Goal: Find specific page/section: Find specific page/section

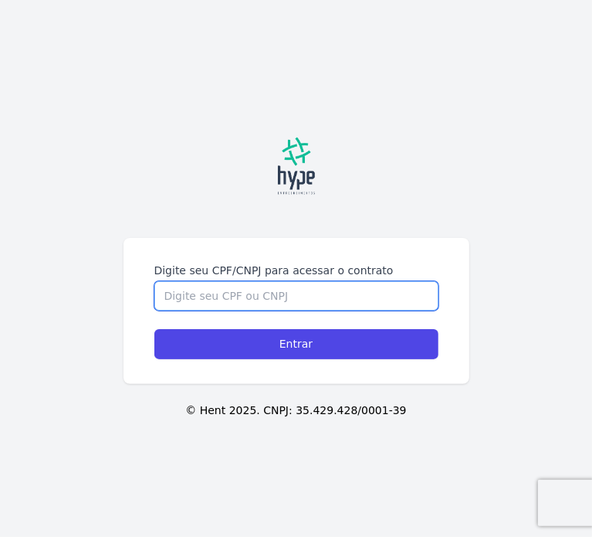
click at [211, 290] on input "Digite seu CPF/CNPJ para acessar o contrato" at bounding box center [296, 295] width 284 height 29
type input "06160351958"
click at [154, 329] on input "Entrar" at bounding box center [296, 344] width 284 height 30
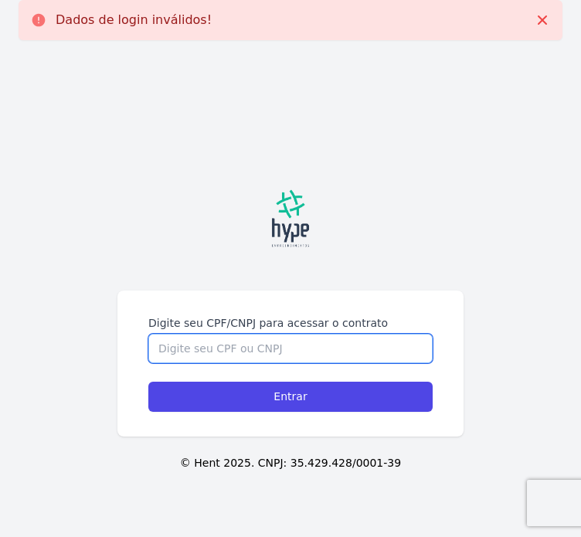
click at [205, 352] on input "Digite seu CPF/CNPJ para acessar o contrato" at bounding box center [290, 348] width 284 height 29
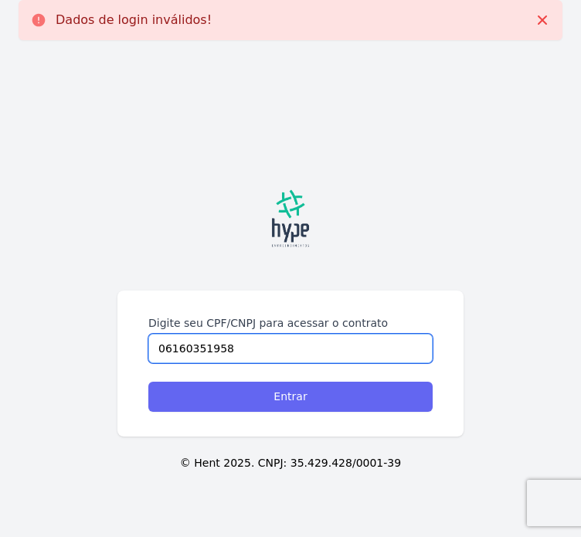
type input "06160351958"
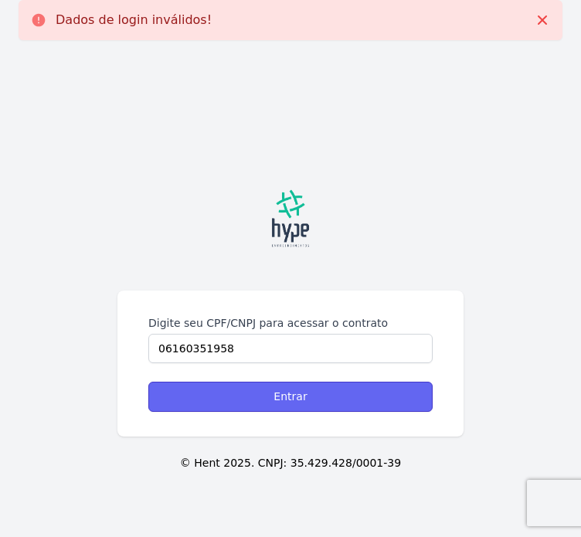
click at [267, 404] on input "Entrar" at bounding box center [290, 397] width 284 height 30
